Goal: Find specific page/section: Find specific page/section

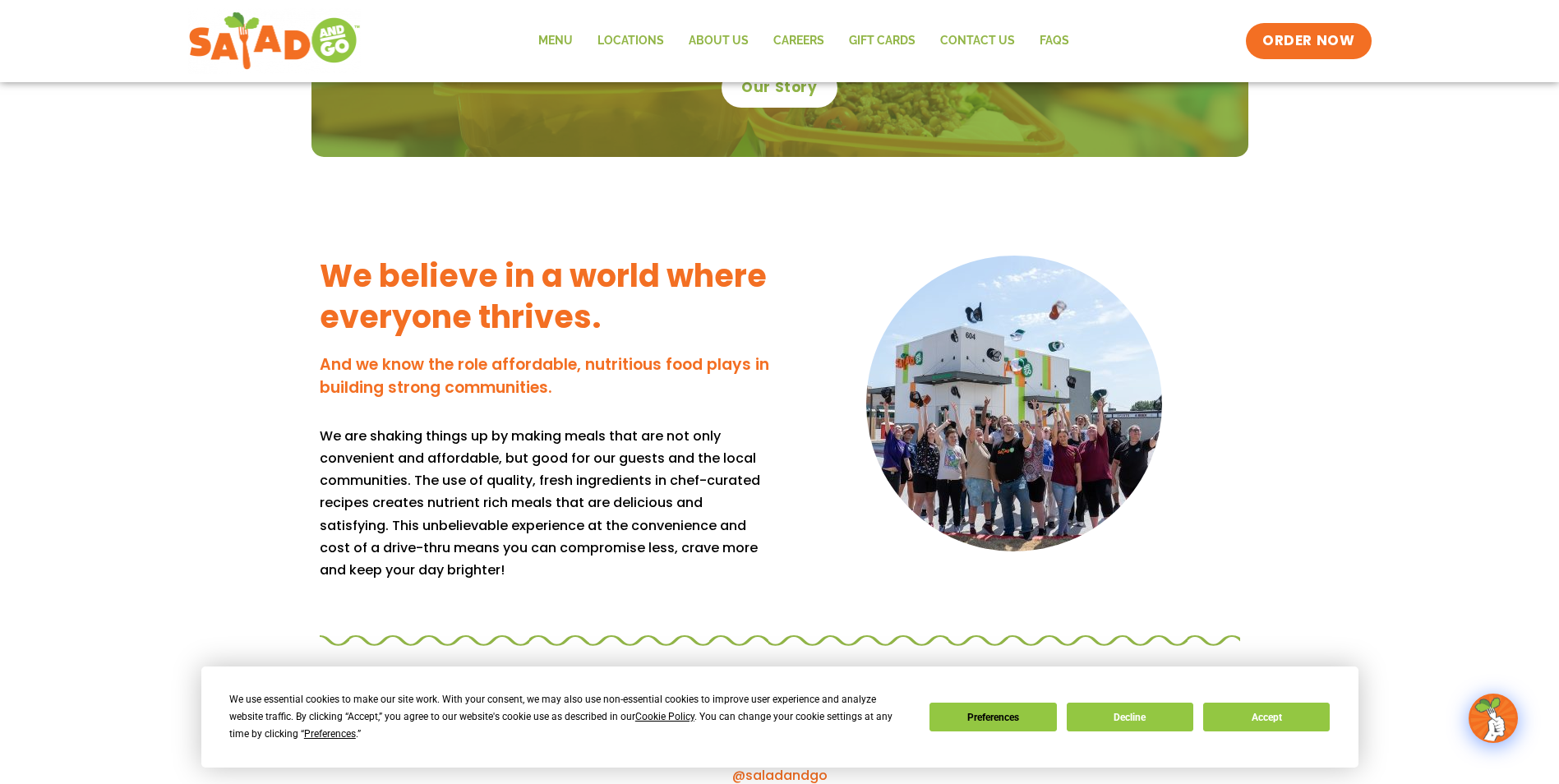
scroll to position [740, 0]
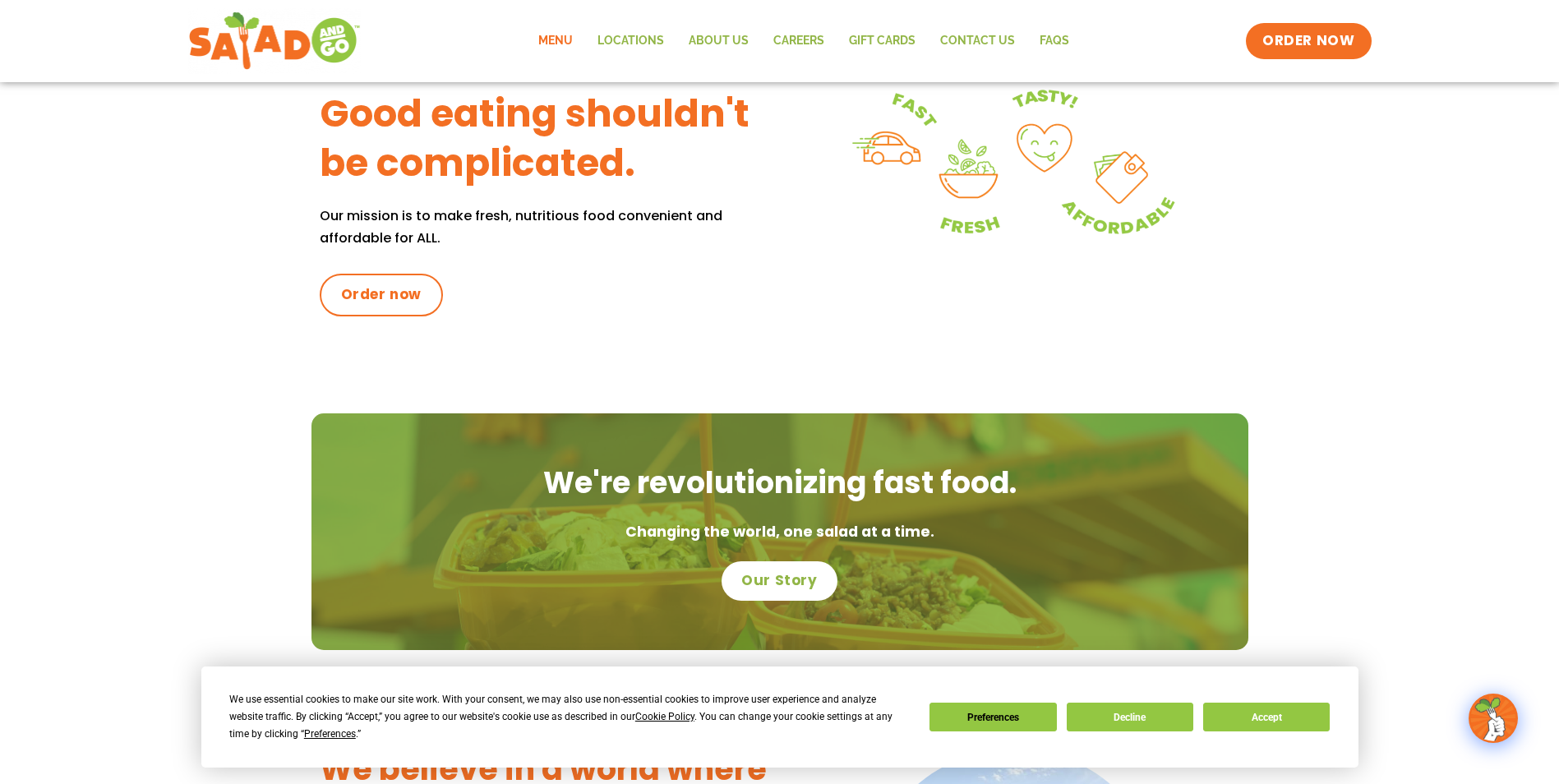
click at [553, 37] on link "Menu" at bounding box center [555, 41] width 59 height 38
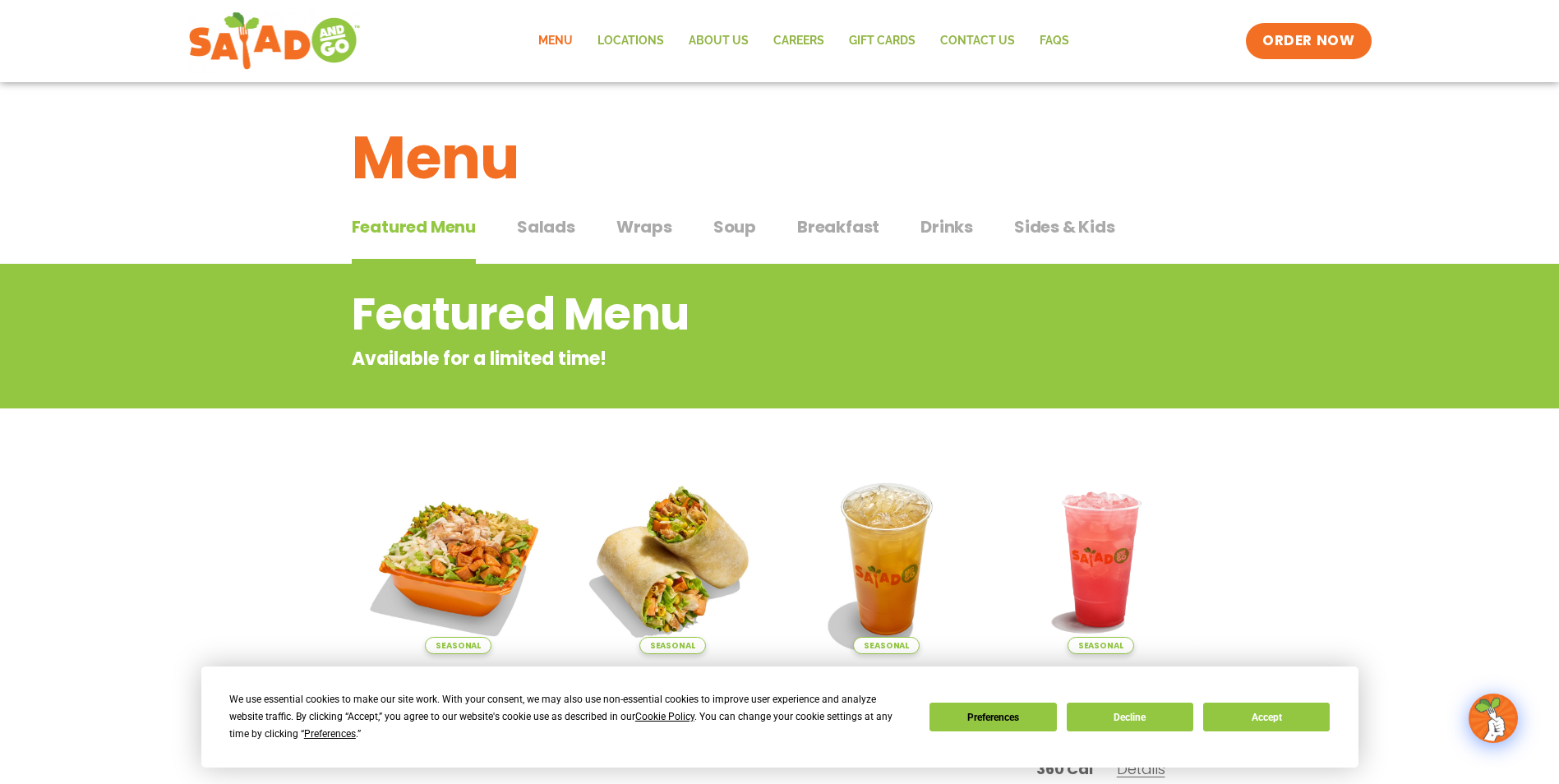
click at [726, 236] on span "Soup" at bounding box center [734, 227] width 43 height 25
